Goal: Transaction & Acquisition: Purchase product/service

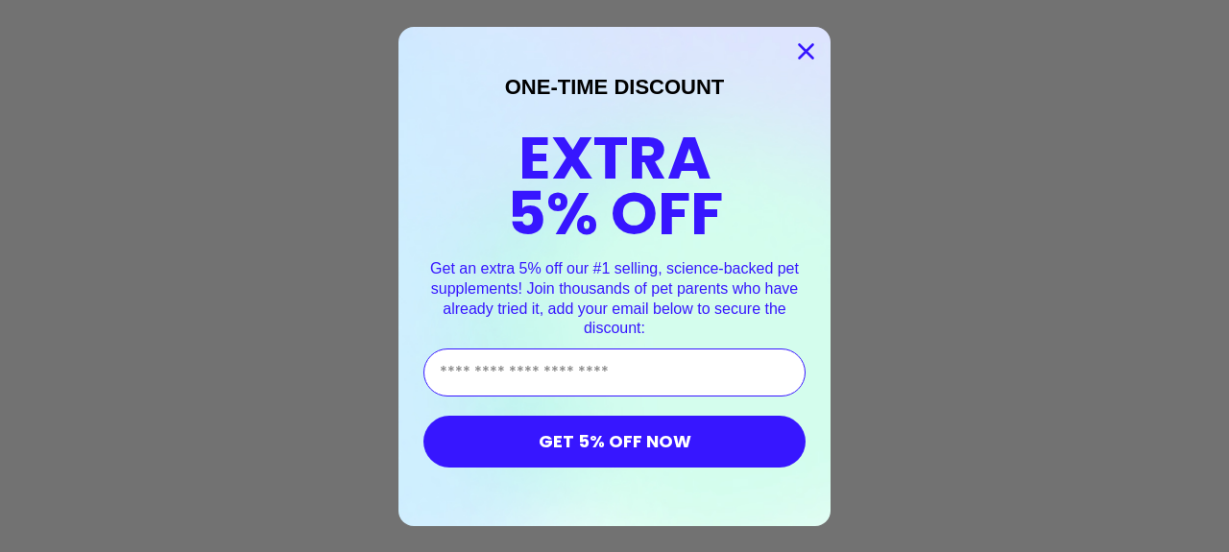
click at [801, 49] on icon "Close dialog" at bounding box center [806, 50] width 13 height 13
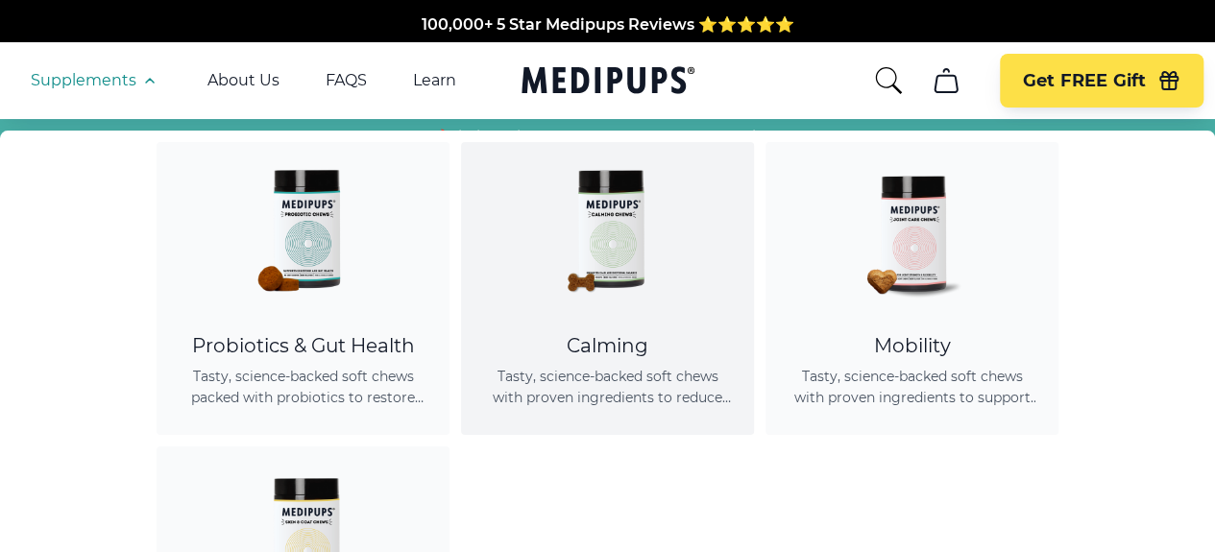
click at [614, 256] on img at bounding box center [607, 228] width 173 height 173
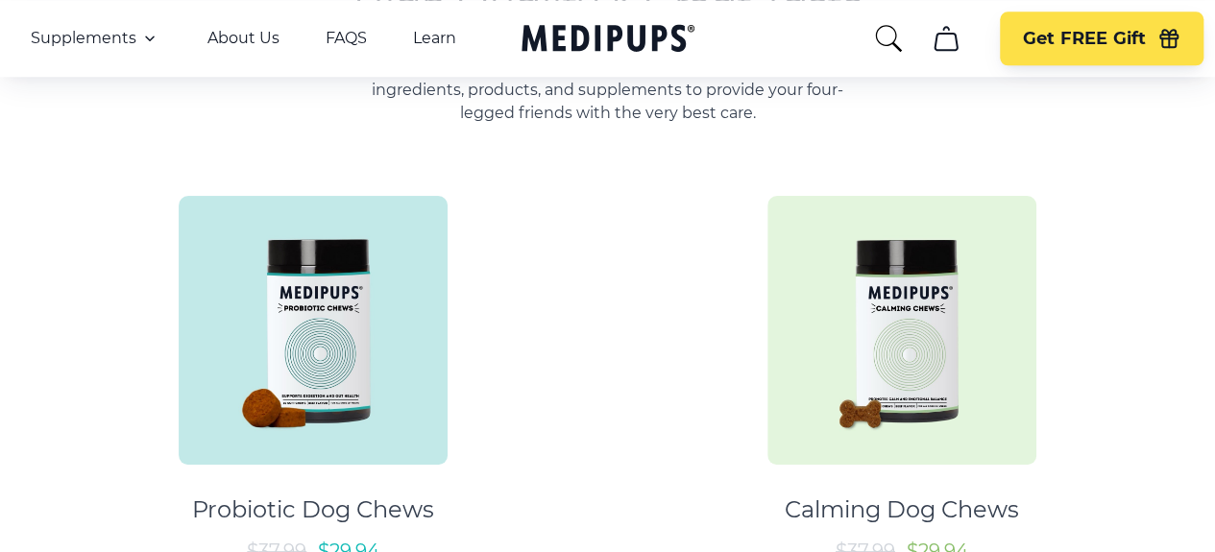
scroll to position [1056, 0]
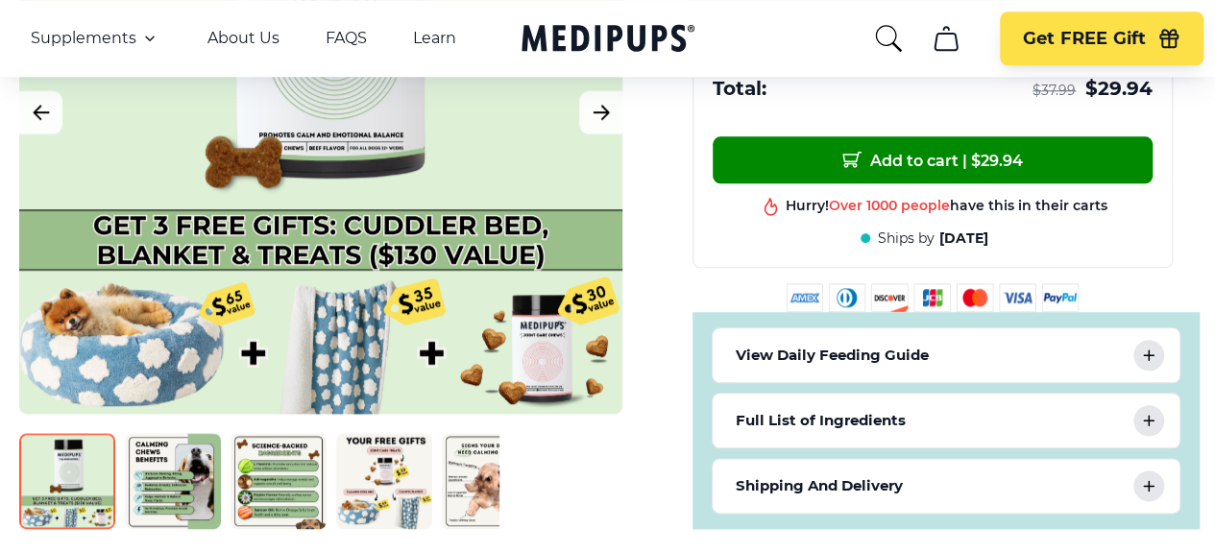
scroll to position [960, 0]
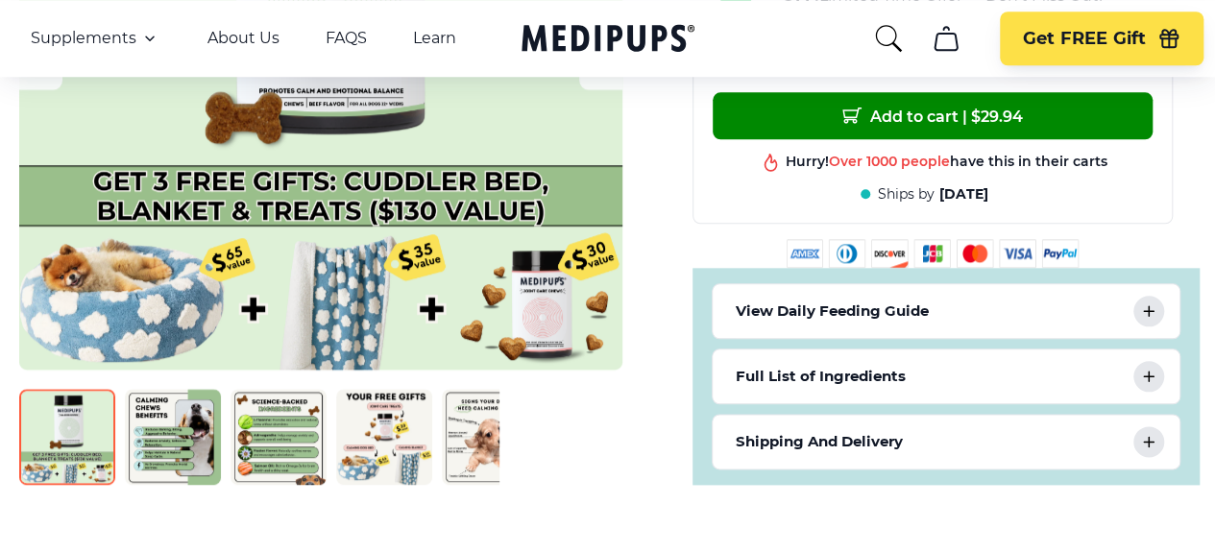
click at [926, 284] on div "View Daily Feeding Guide" at bounding box center [945, 311] width 467 height 54
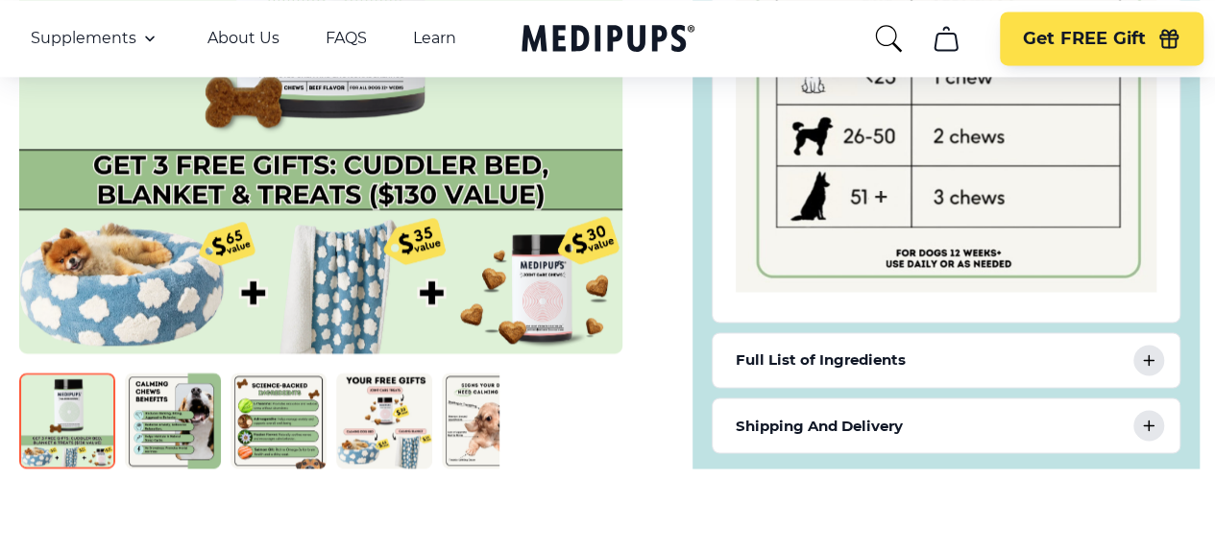
scroll to position [1440, 0]
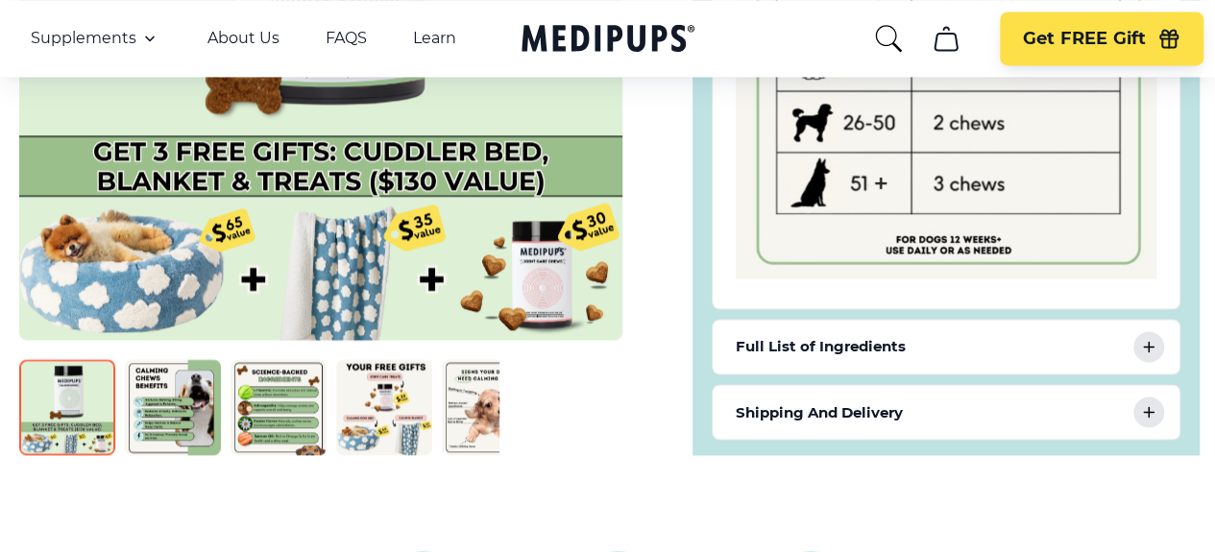
click at [1160, 335] on icon at bounding box center [1148, 346] width 23 height 23
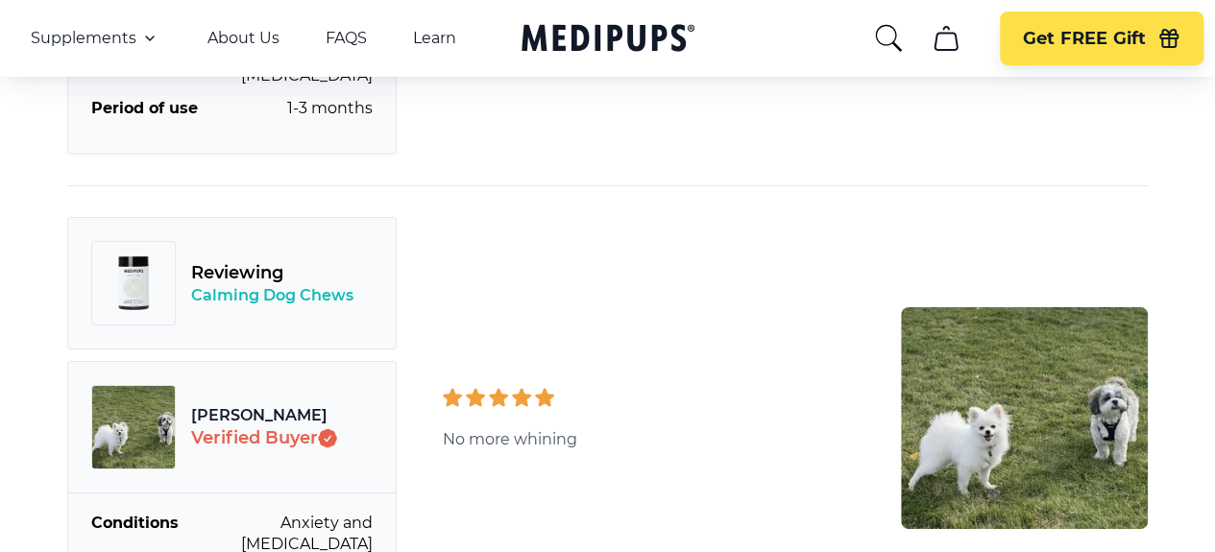
scroll to position [7105, 0]
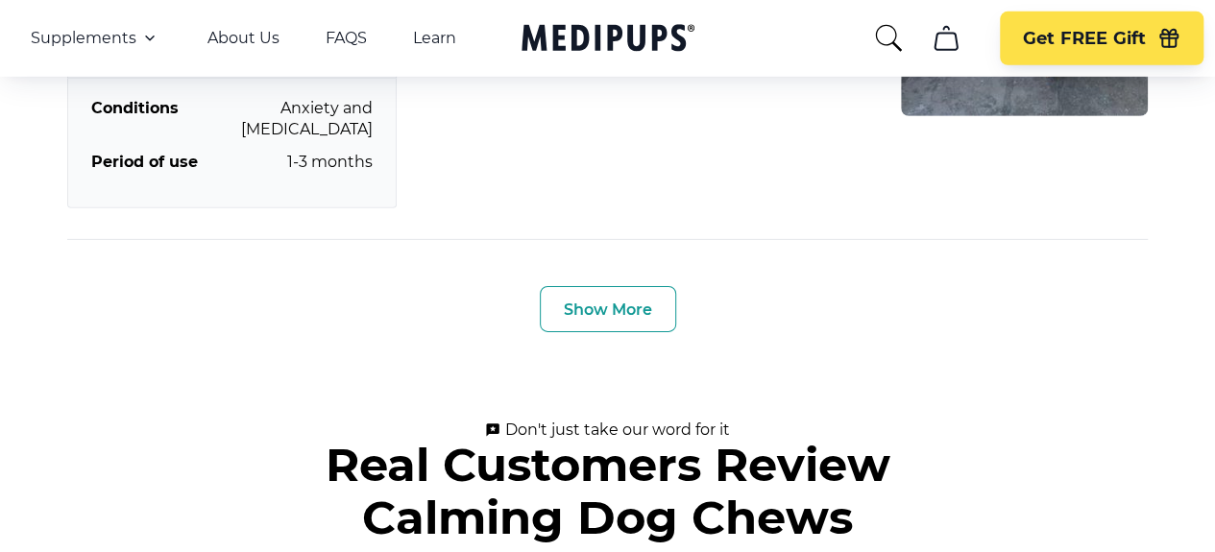
scroll to position [10265, 0]
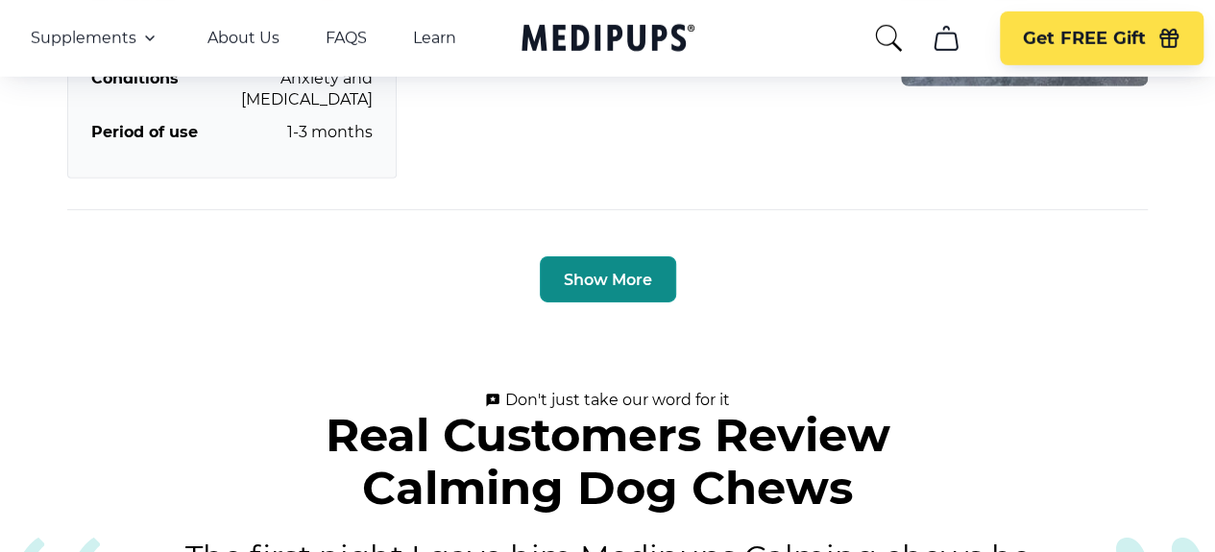
click at [643, 302] on button "Show More" at bounding box center [608, 279] width 136 height 46
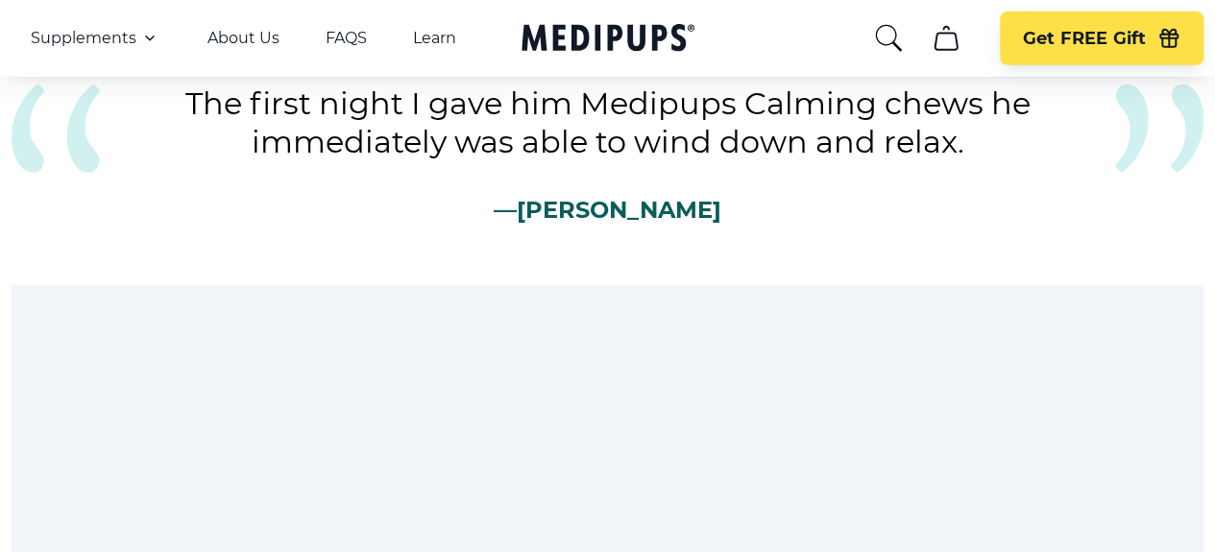
scroll to position [13721, 0]
